Goal: Task Accomplishment & Management: Use online tool/utility

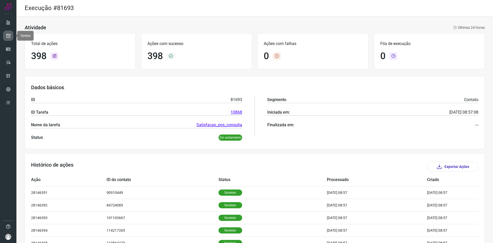
click at [9, 36] on icon at bounding box center [8, 35] width 5 height 5
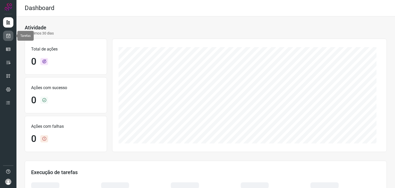
click at [7, 35] on icon at bounding box center [8, 35] width 5 height 5
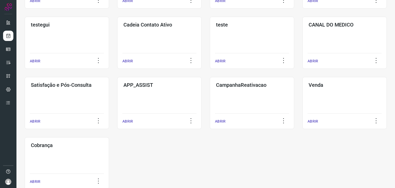
scroll to position [159, 0]
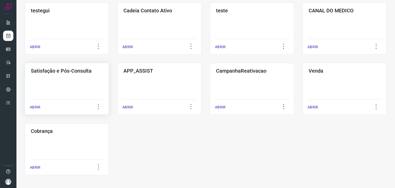
click at [117, 91] on div "Satisfação e Pós-Consulta ABRIR" at bounding box center [159, 89] width 84 height 52
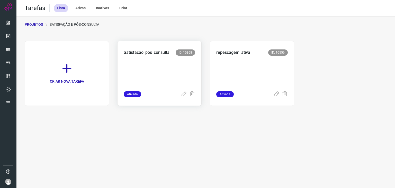
click at [177, 69] on p at bounding box center [159, 73] width 71 height 26
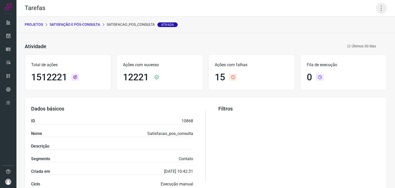
click at [377, 8] on icon at bounding box center [381, 8] width 11 height 11
click at [365, 33] on li "Executar" at bounding box center [359, 34] width 47 height 8
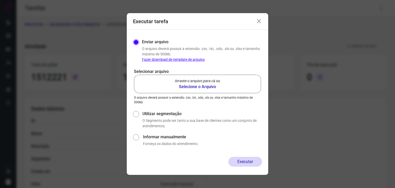
click at [185, 81] on p "Arraste o arquivo para cá ou" at bounding box center [197, 80] width 45 height 5
click at [0, 0] on input "Arraste o arquivo para cá ou Selecione o Arquivo" at bounding box center [0, 0] width 0 height 0
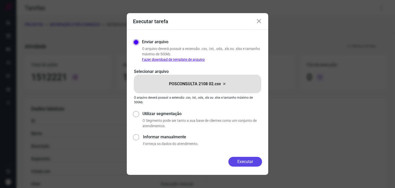
click at [247, 162] on button "Executar" at bounding box center [245, 161] width 34 height 10
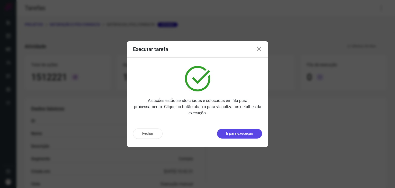
click at [241, 134] on p "Ir para execução" at bounding box center [239, 133] width 27 height 5
